Goal: Task Accomplishment & Management: Manage account settings

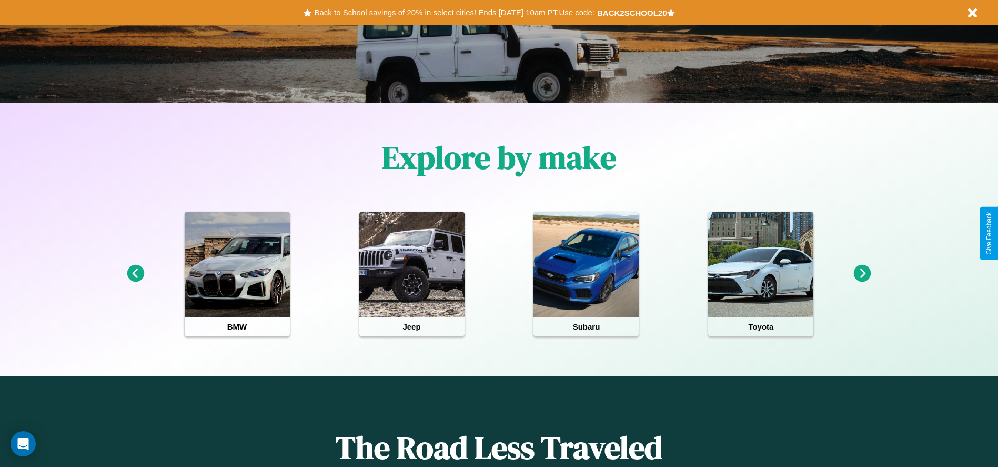
scroll to position [218, 0]
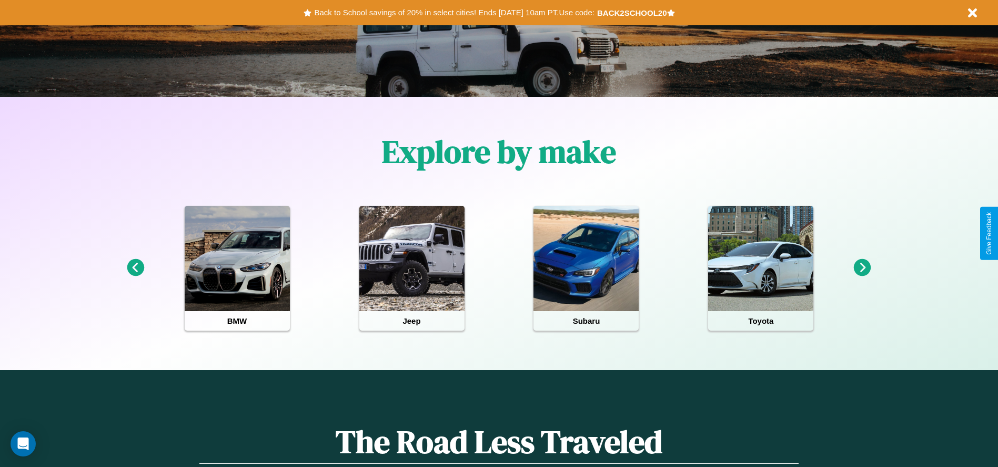
click at [862, 268] on icon at bounding box center [862, 267] width 17 height 17
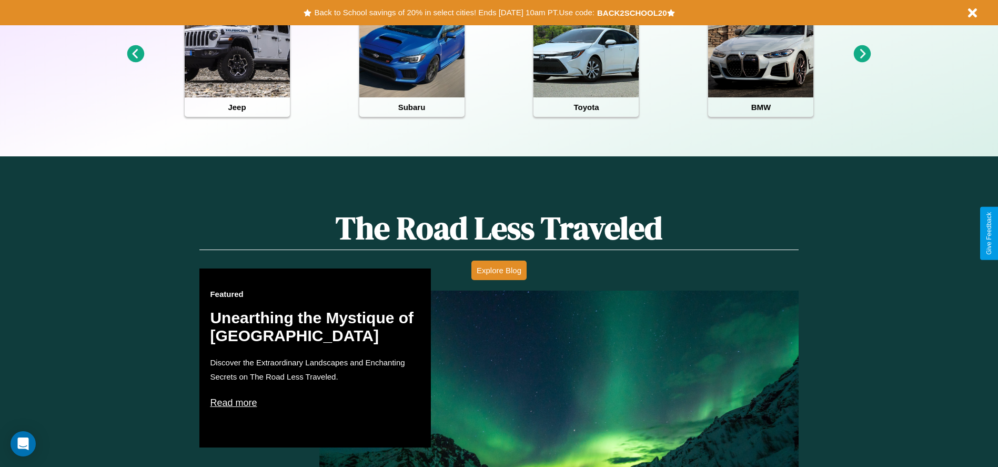
scroll to position [469, 0]
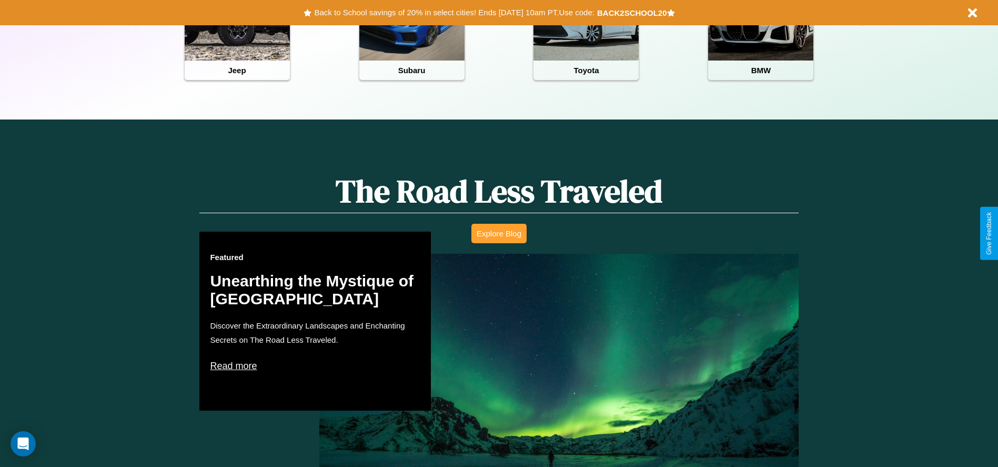
click at [499, 233] on button "Explore Blog" at bounding box center [498, 233] width 55 height 19
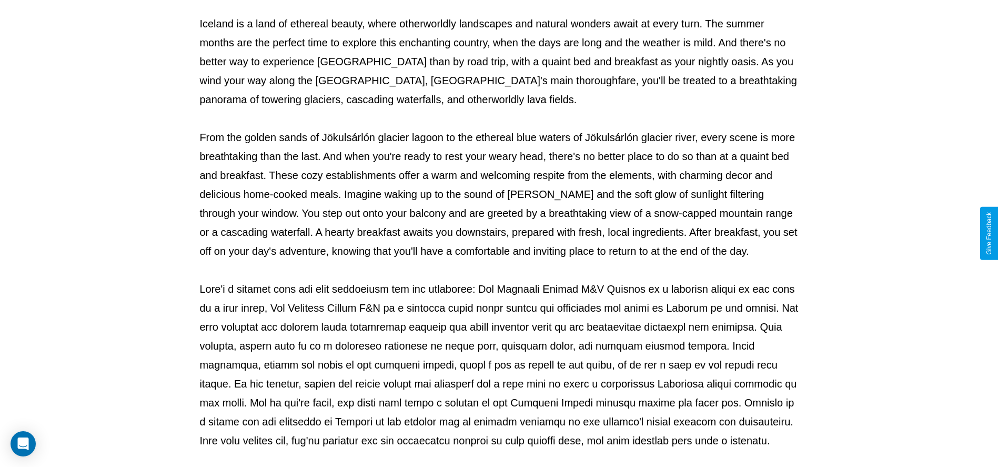
scroll to position [349, 0]
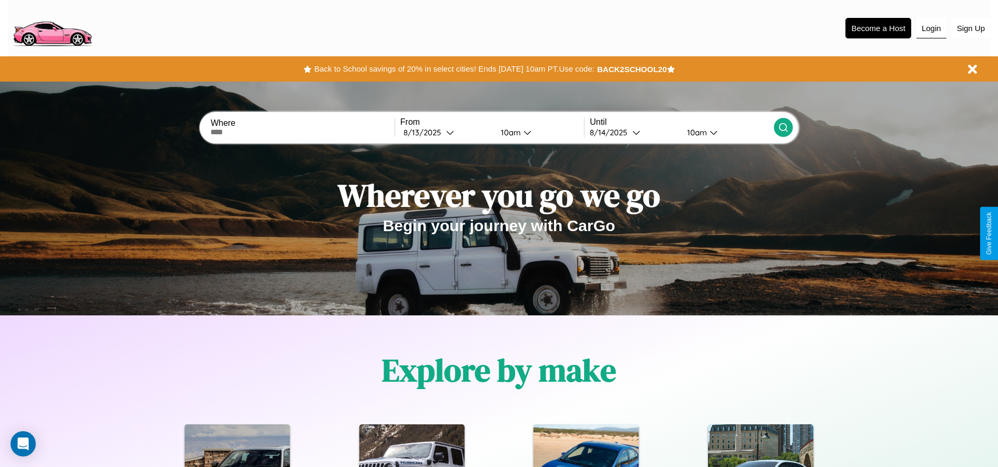
click at [931, 28] on button "Login" at bounding box center [931, 28] width 30 height 20
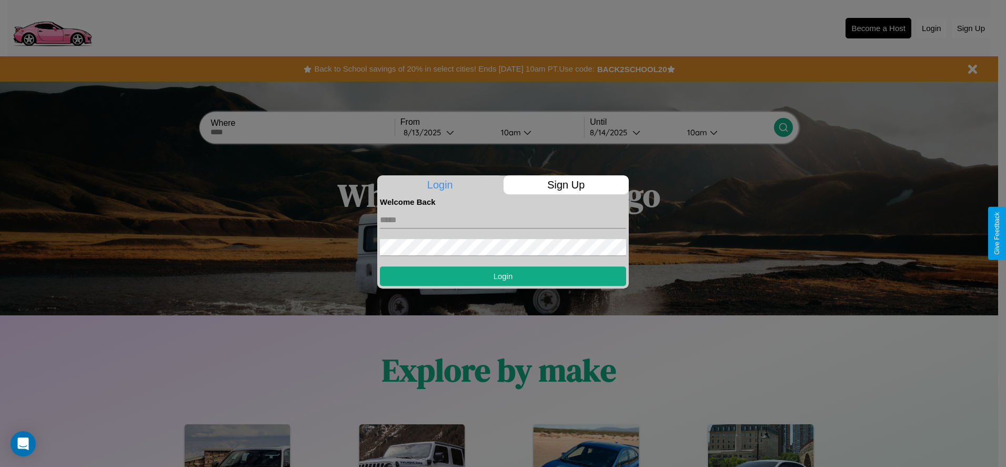
click at [503, 219] on input "text" at bounding box center [503, 219] width 246 height 17
type input "**********"
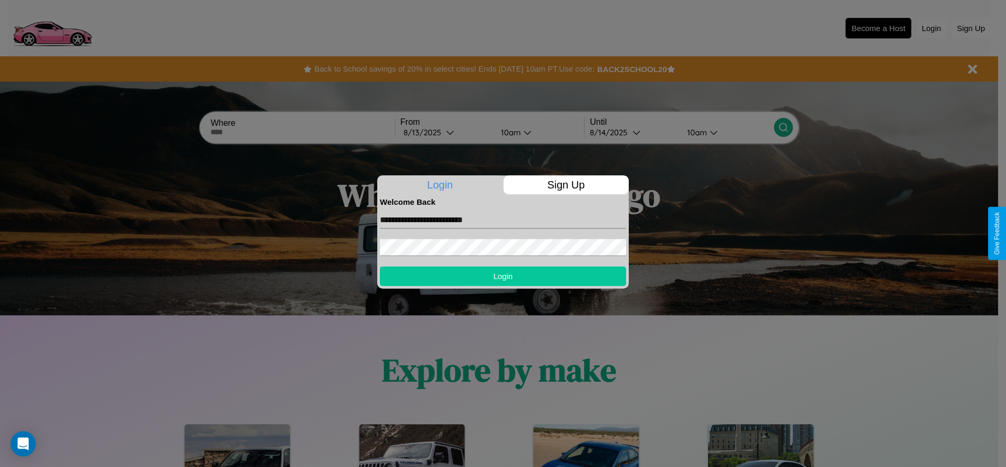
click at [503, 276] on button "Login" at bounding box center [503, 275] width 246 height 19
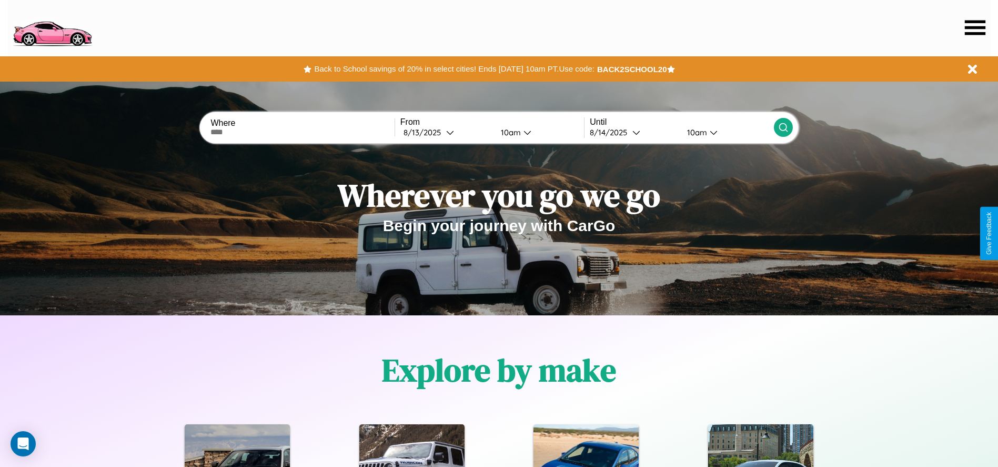
click at [975, 27] on icon at bounding box center [975, 27] width 21 height 15
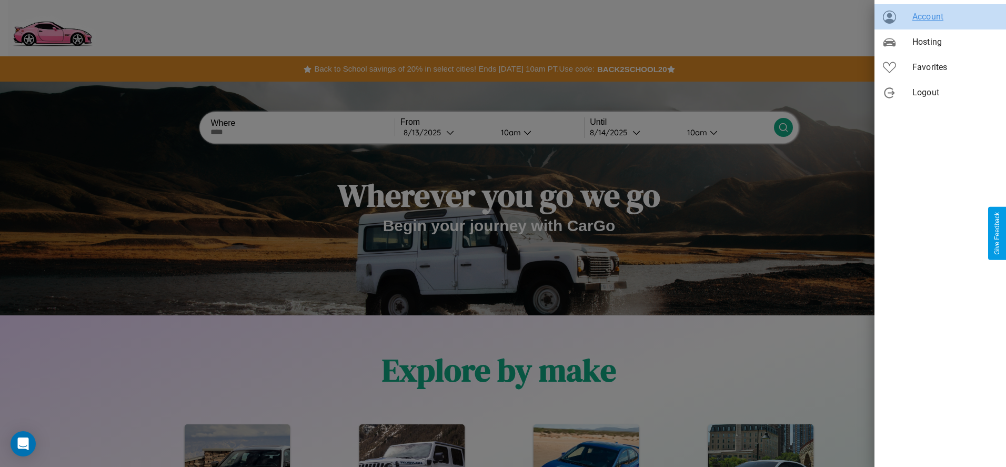
click at [940, 17] on span "Account" at bounding box center [954, 17] width 85 height 13
